Goal: Task Accomplishment & Management: Use online tool/utility

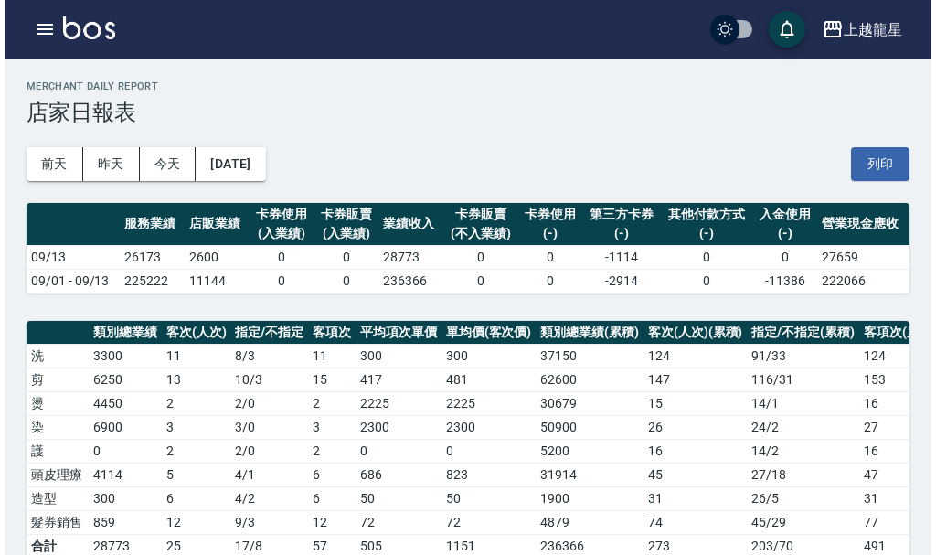
scroll to position [457, 0]
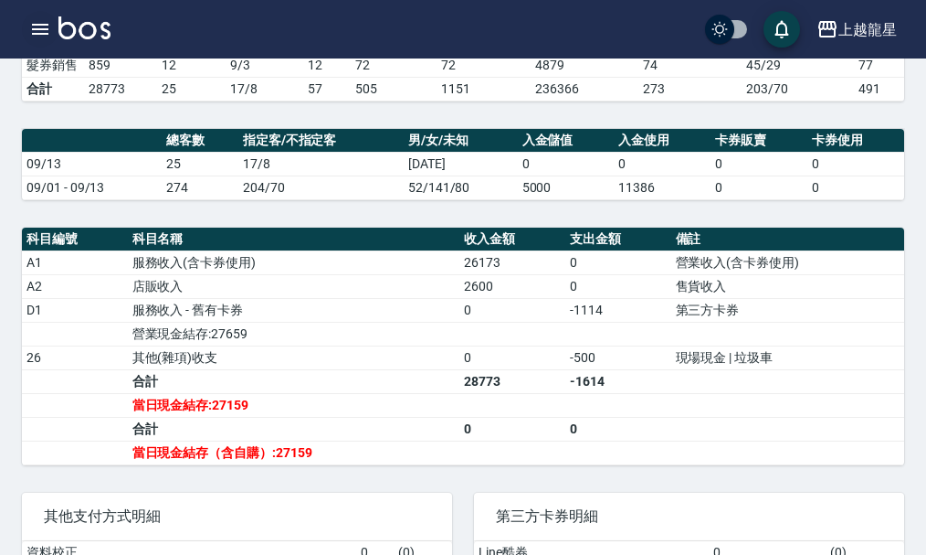
click at [36, 26] on icon "button" at bounding box center [40, 29] width 16 height 11
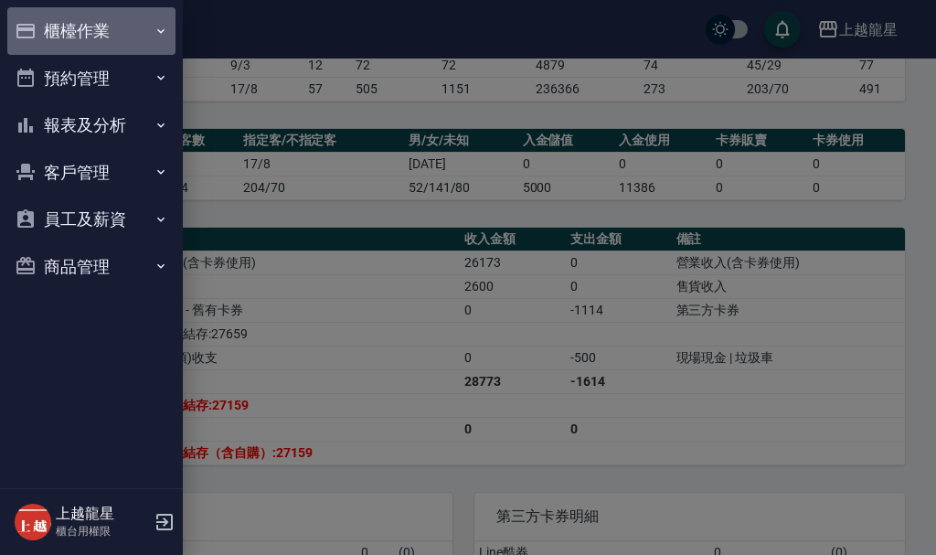
click at [58, 22] on button "櫃檯作業" at bounding box center [91, 31] width 168 height 48
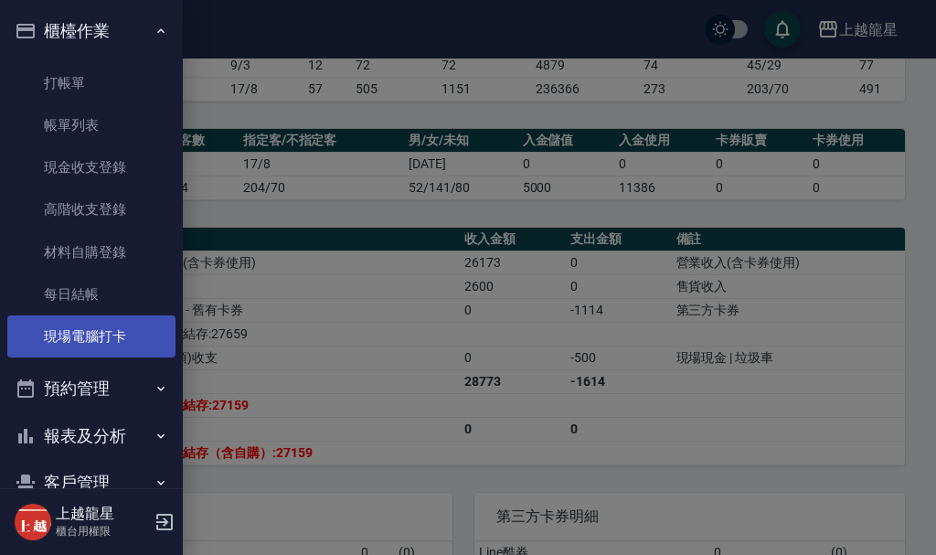
click at [86, 327] on link "現場電腦打卡" at bounding box center [91, 336] width 168 height 42
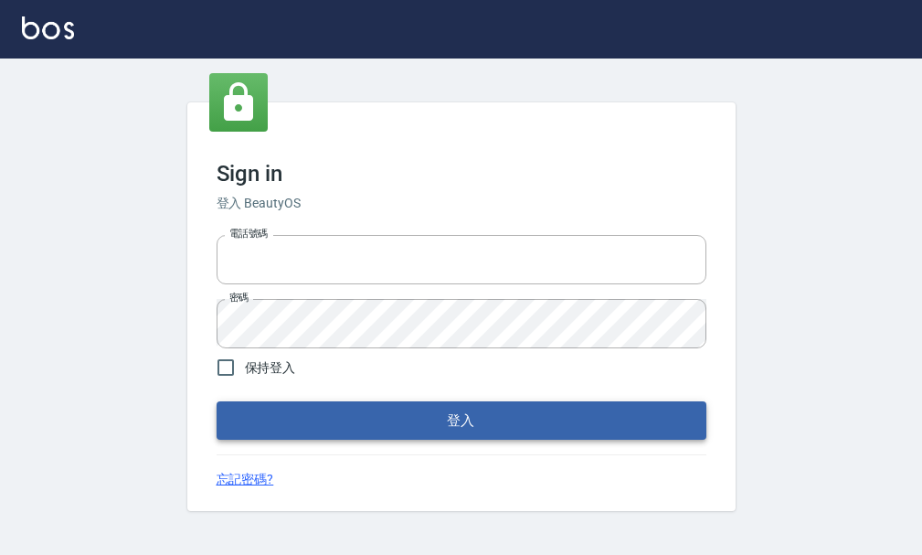
type input "25033354"
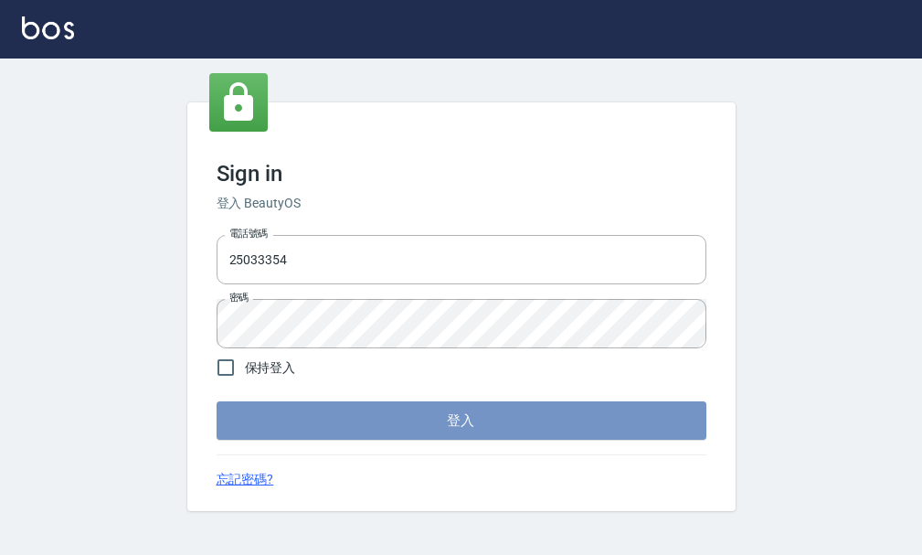
click at [313, 422] on button "登入" at bounding box center [462, 420] width 490 height 38
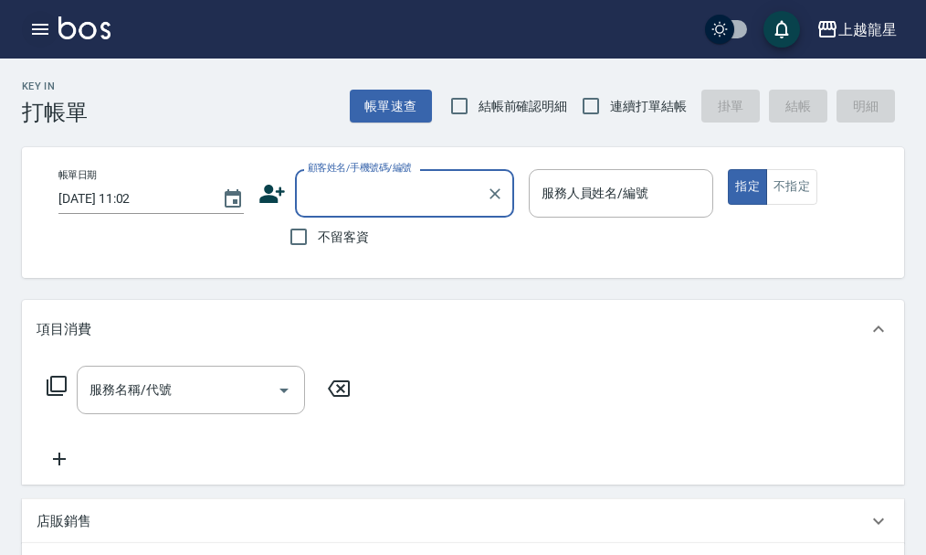
click at [49, 26] on icon "button" at bounding box center [40, 29] width 22 height 22
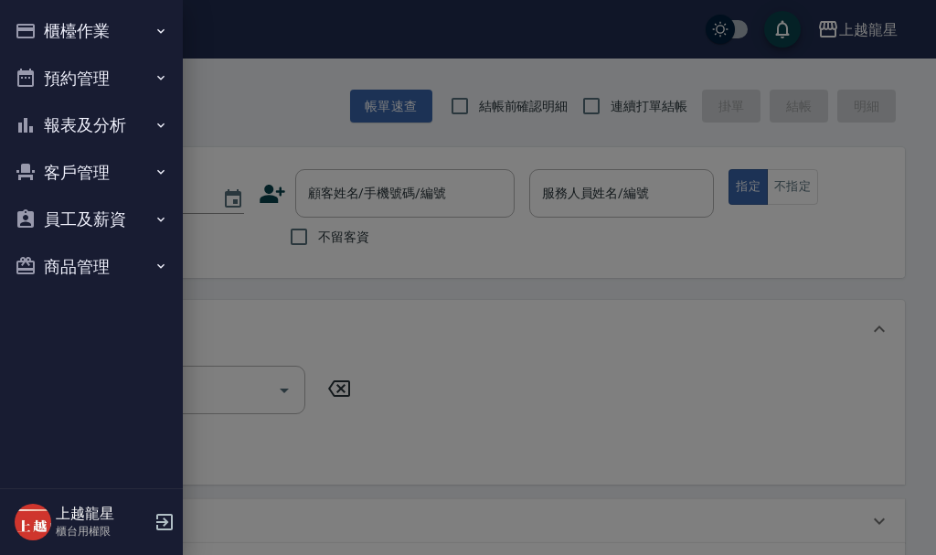
click at [60, 22] on button "櫃檯作業" at bounding box center [91, 31] width 168 height 48
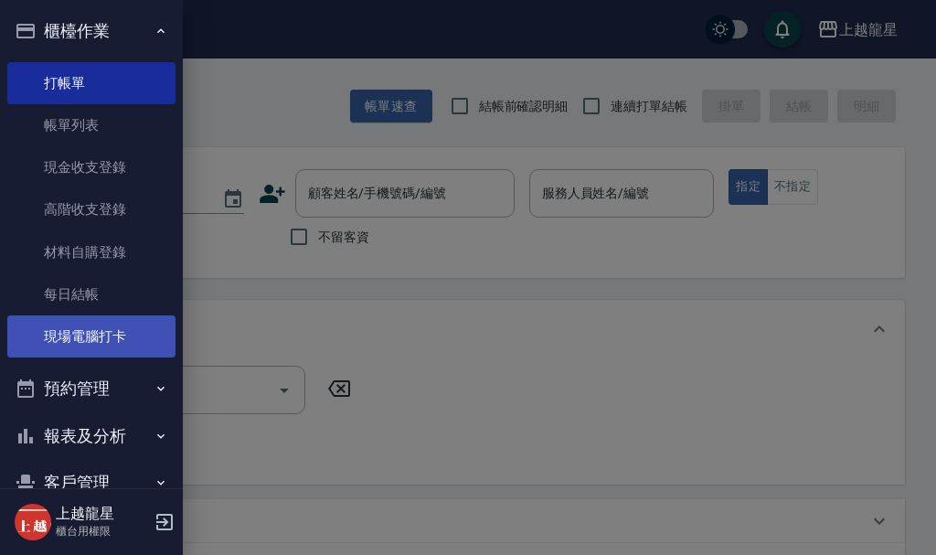
click at [119, 342] on link "現場電腦打卡" at bounding box center [91, 336] width 168 height 42
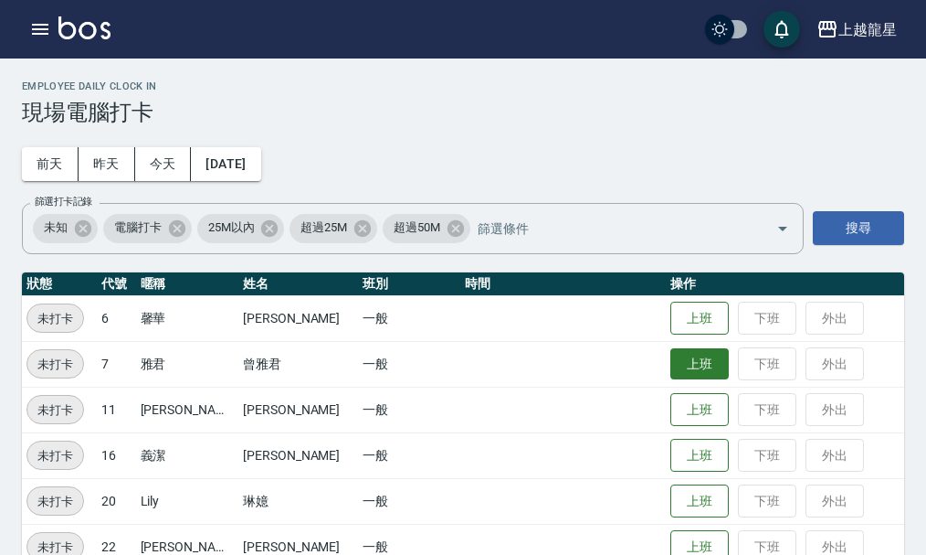
click at [675, 354] on button "上班" at bounding box center [700, 364] width 58 height 32
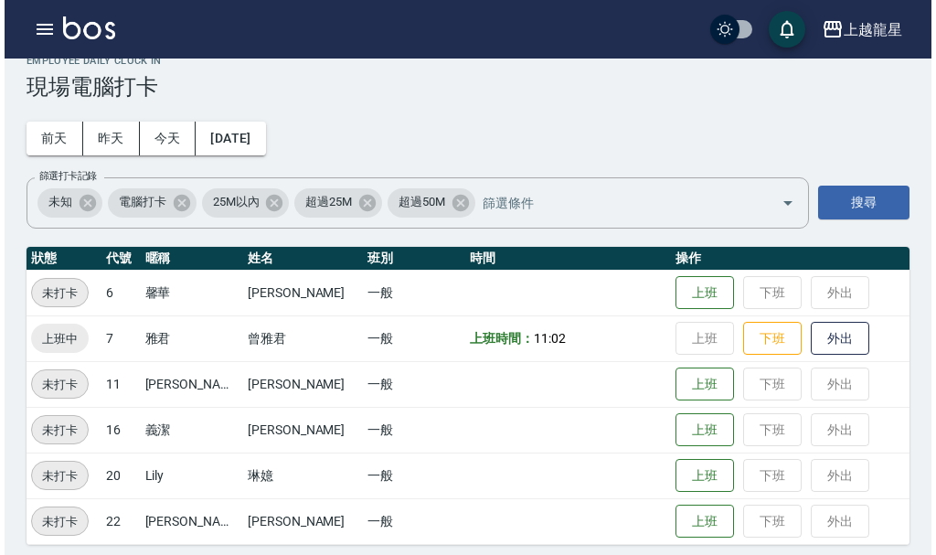
scroll to position [37, 0]
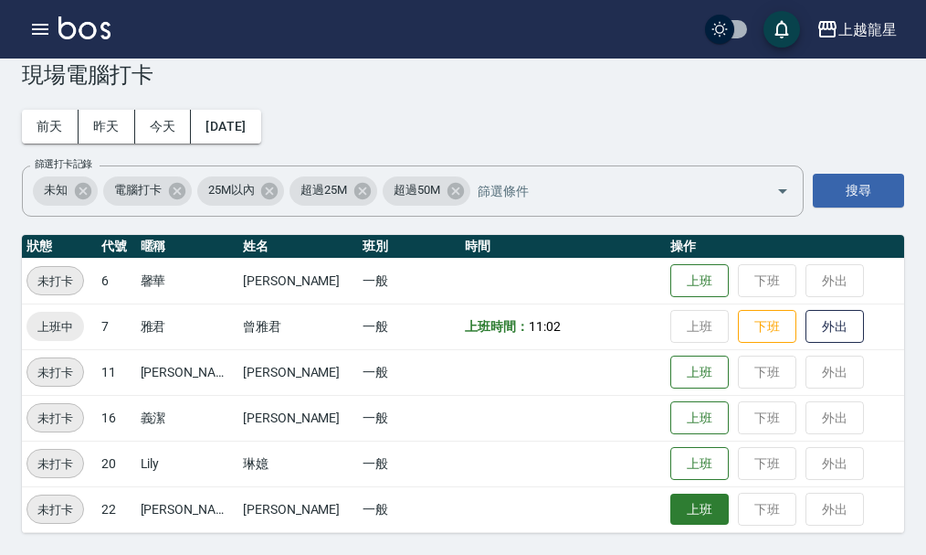
click at [683, 518] on button "上班" at bounding box center [700, 509] width 58 height 32
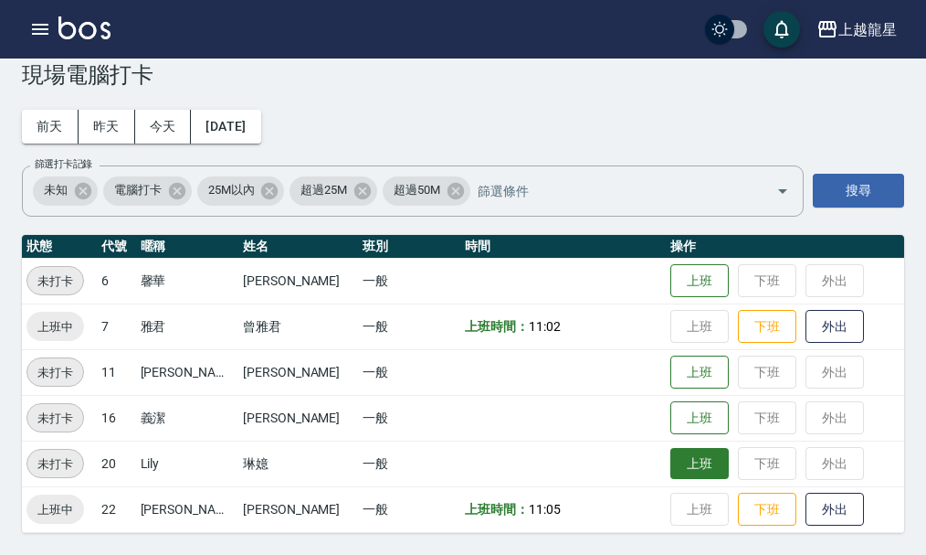
click at [671, 470] on button "上班" at bounding box center [700, 464] width 58 height 32
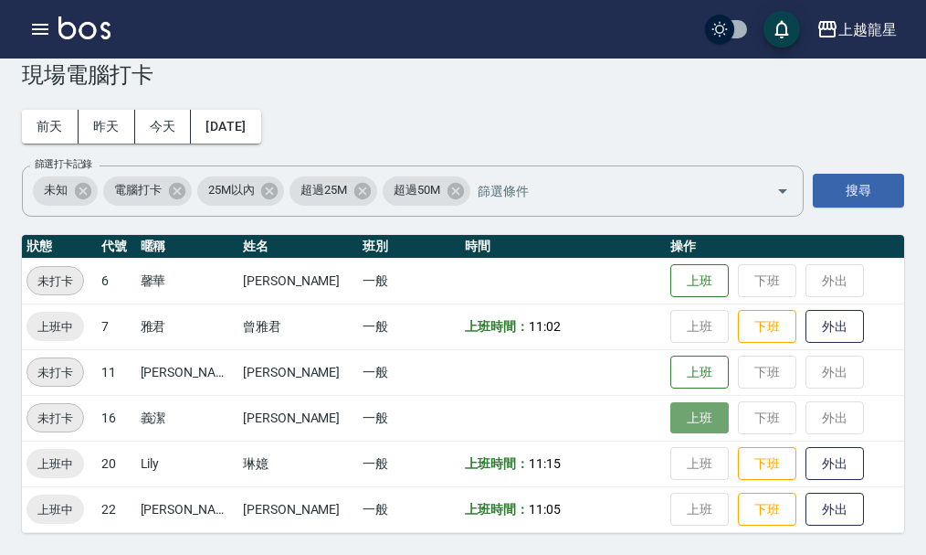
click at [686, 418] on button "上班" at bounding box center [700, 418] width 58 height 32
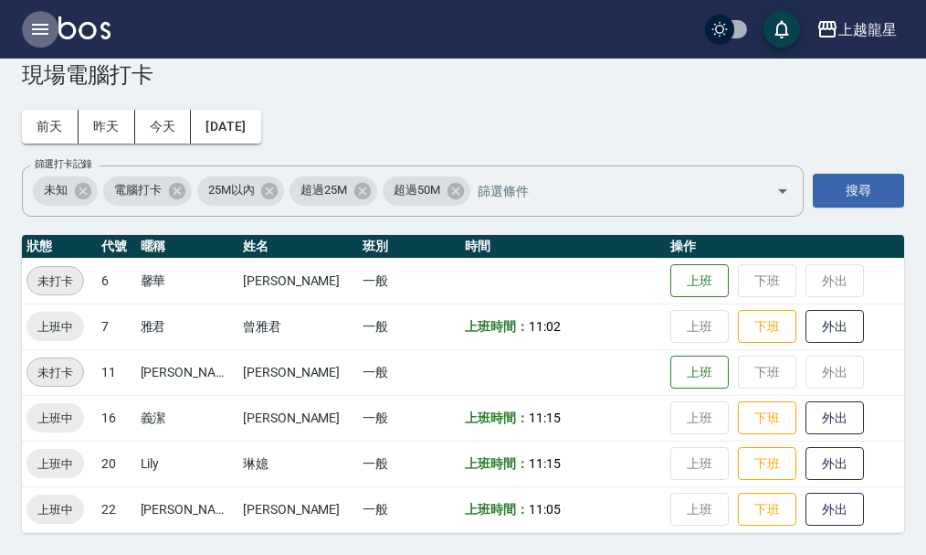
click at [34, 30] on icon "button" at bounding box center [40, 29] width 16 height 11
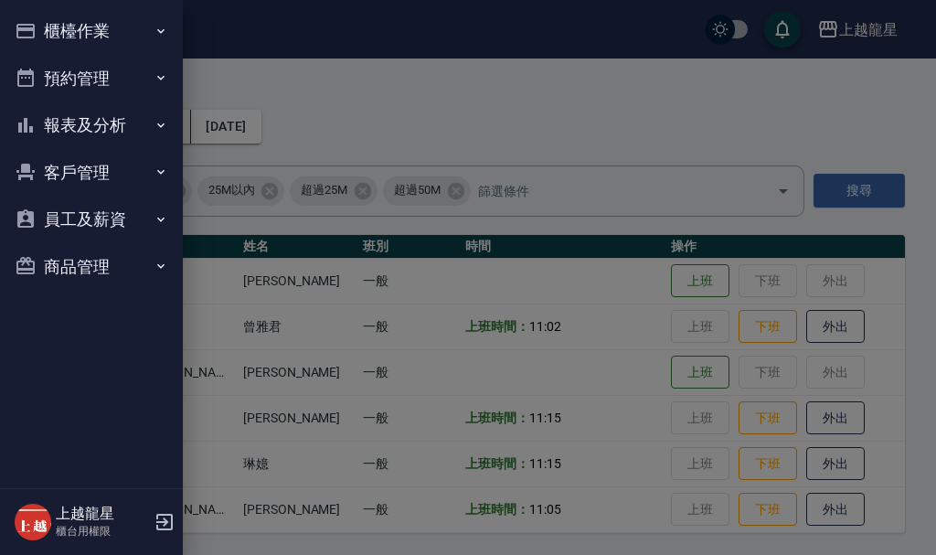
click at [67, 31] on button "櫃檯作業" at bounding box center [91, 31] width 168 height 48
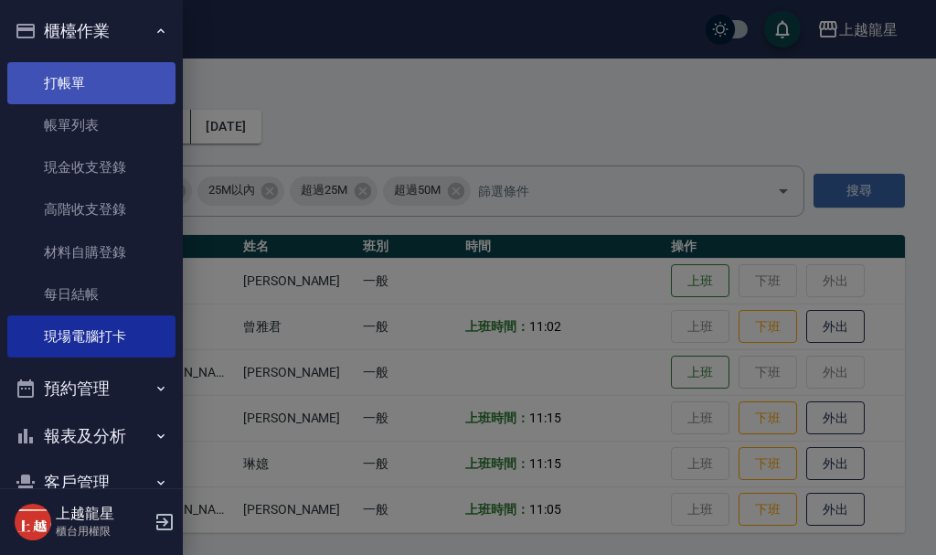
click at [69, 84] on link "打帳單" at bounding box center [91, 83] width 168 height 42
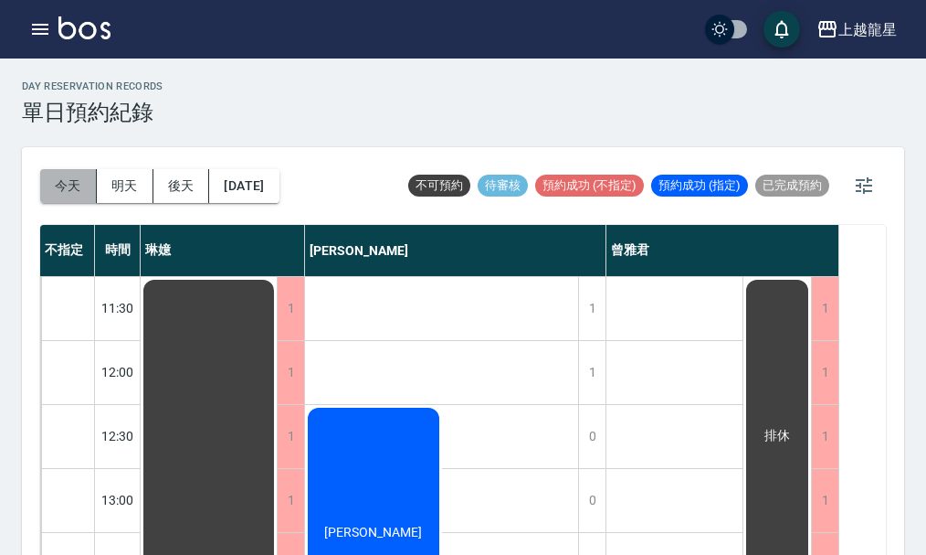
click at [85, 183] on button "今天" at bounding box center [68, 186] width 57 height 34
